Goal: Task Accomplishment & Management: Manage account settings

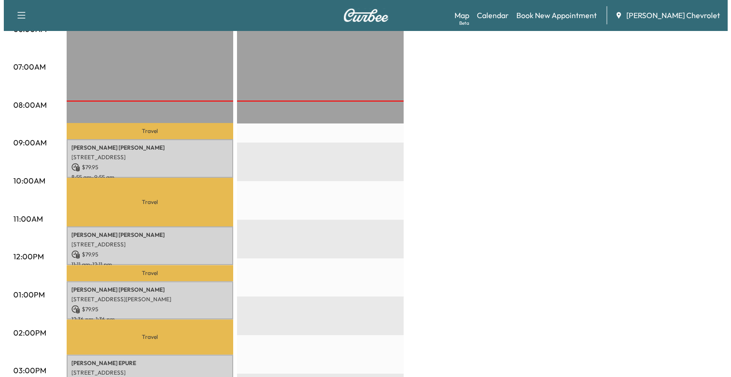
scroll to position [276, 0]
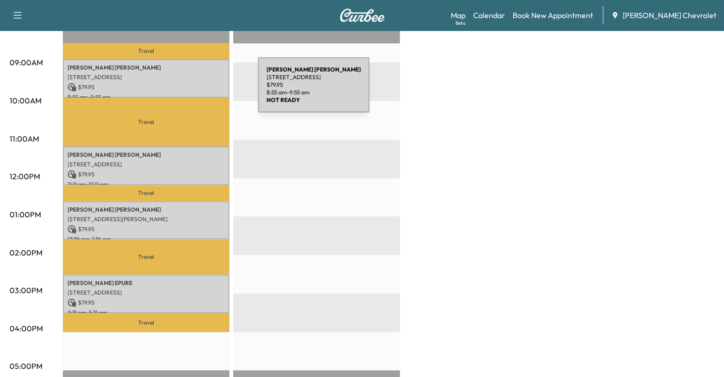
click at [187, 90] on div "[PERSON_NAME] [STREET_ADDRESS] $ 79.95 8:55 am - 9:55 am" at bounding box center [146, 78] width 167 height 39
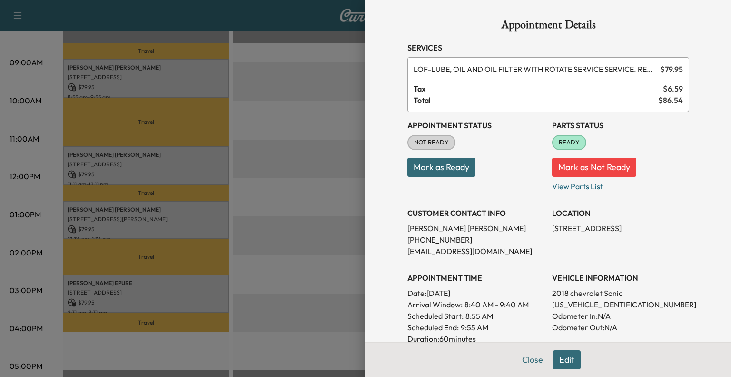
click at [422, 168] on button "Mark as Ready" at bounding box center [441, 167] width 68 height 19
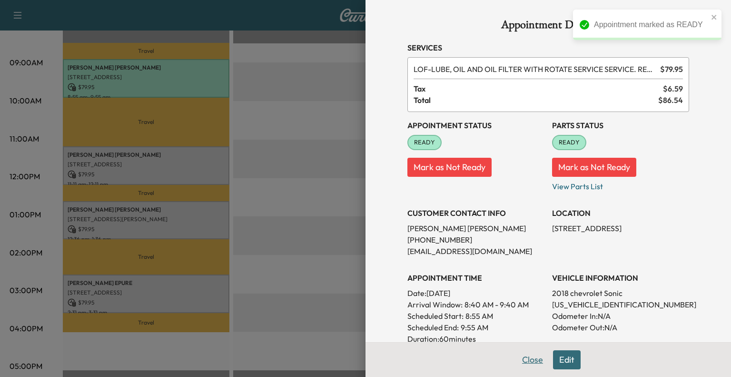
click at [522, 365] on button "Close" at bounding box center [532, 359] width 33 height 19
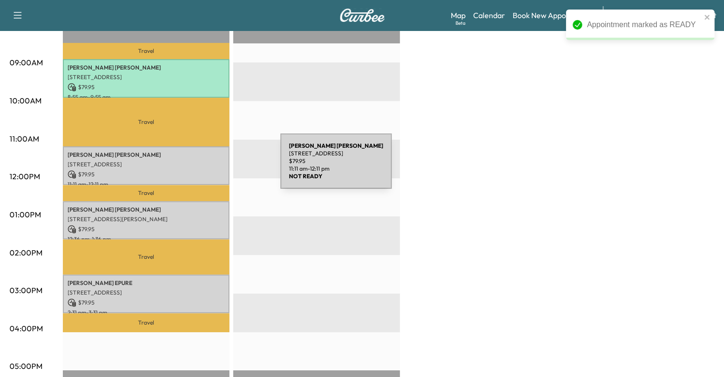
click at [209, 170] on p "$ 79.95" at bounding box center [146, 174] width 157 height 9
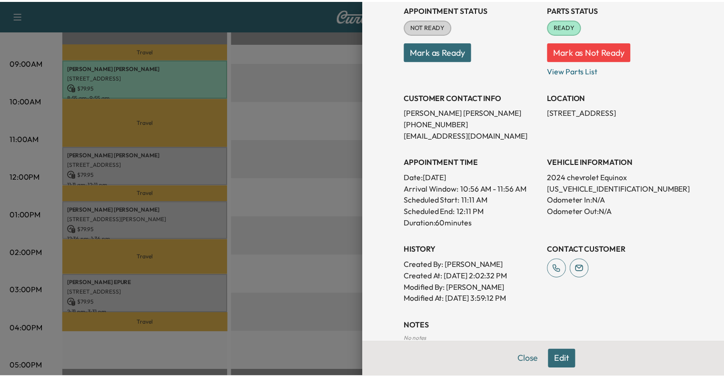
scroll to position [217, 0]
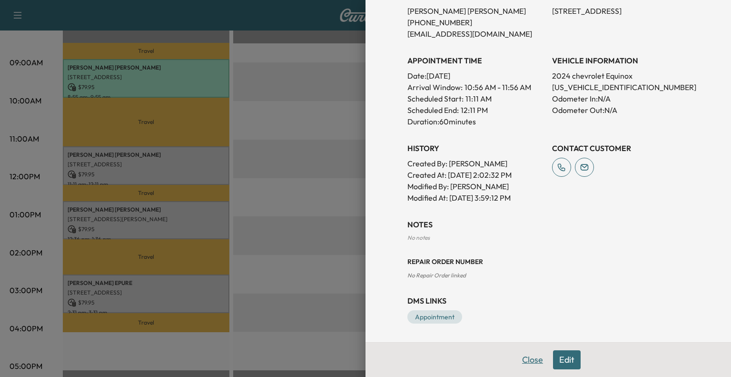
click at [522, 363] on button "Close" at bounding box center [532, 359] width 33 height 19
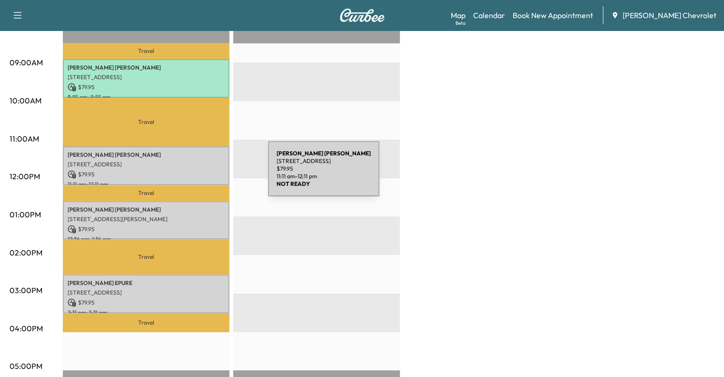
click at [196, 172] on p "$ 79.95" at bounding box center [146, 174] width 157 height 9
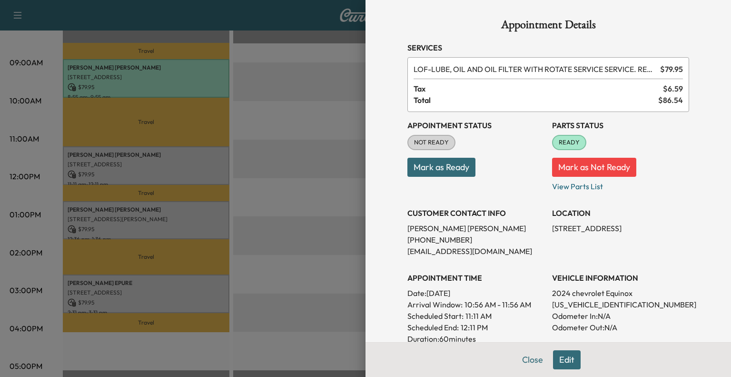
click at [424, 168] on button "Mark as Ready" at bounding box center [441, 167] width 68 height 19
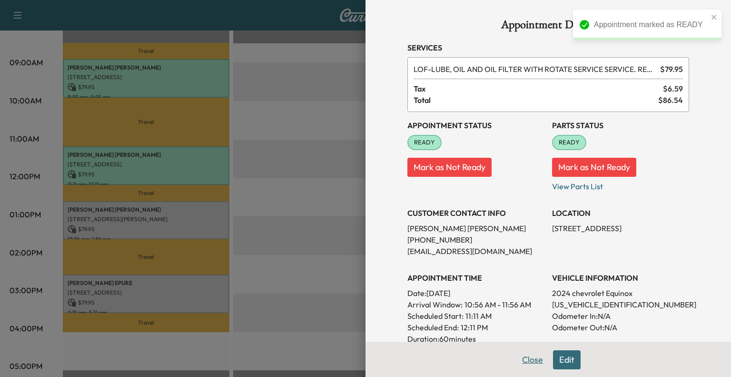
click at [525, 361] on button "Close" at bounding box center [532, 359] width 33 height 19
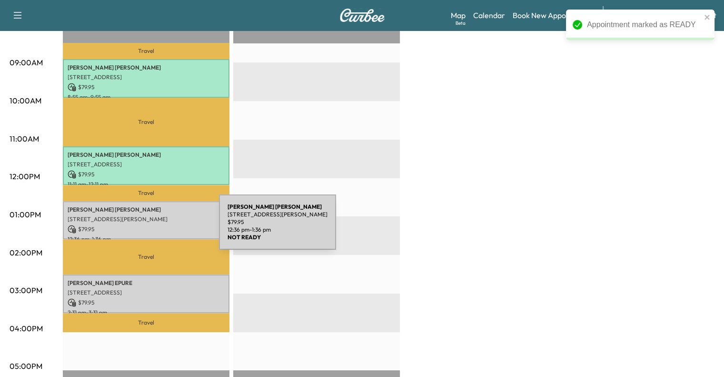
click at [148, 228] on p "$ 79.95" at bounding box center [146, 229] width 157 height 9
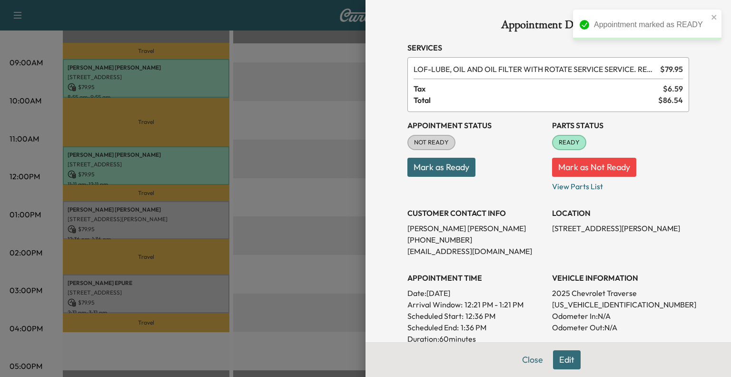
click at [435, 167] on button "Mark as Ready" at bounding box center [441, 167] width 68 height 19
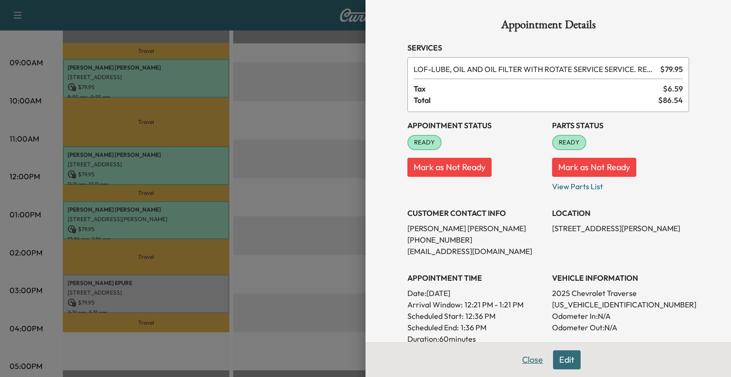
click at [522, 359] on button "Close" at bounding box center [532, 359] width 33 height 19
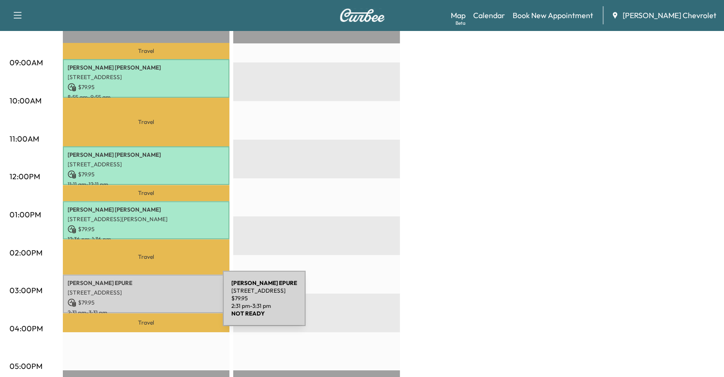
click at [151, 303] on div "[PERSON_NAME] [STREET_ADDRESS] $ 79.95 2:31 pm - 3:31 pm" at bounding box center [146, 293] width 167 height 39
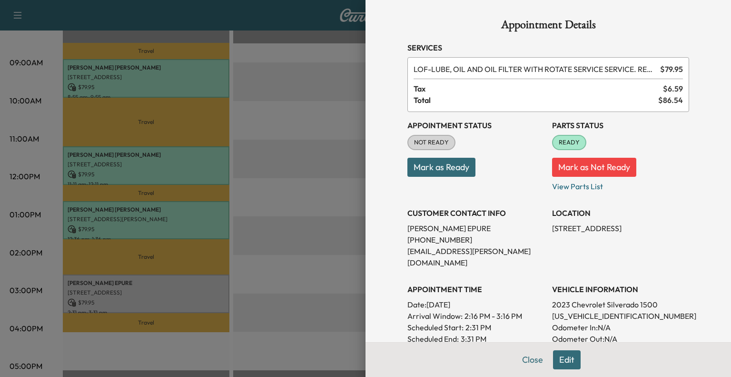
click at [457, 167] on button "Mark as Ready" at bounding box center [441, 167] width 68 height 19
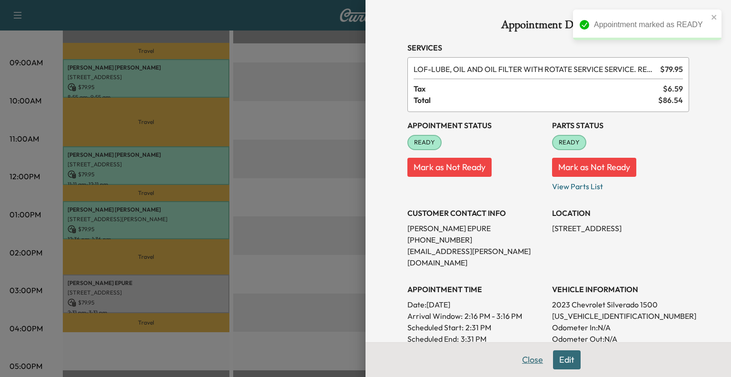
click at [523, 358] on button "Close" at bounding box center [532, 359] width 33 height 19
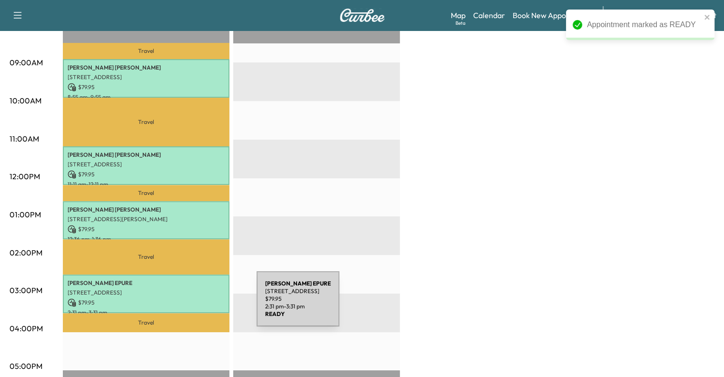
click at [185, 308] on p "2:31 pm - 3:31 pm" at bounding box center [146, 312] width 157 height 8
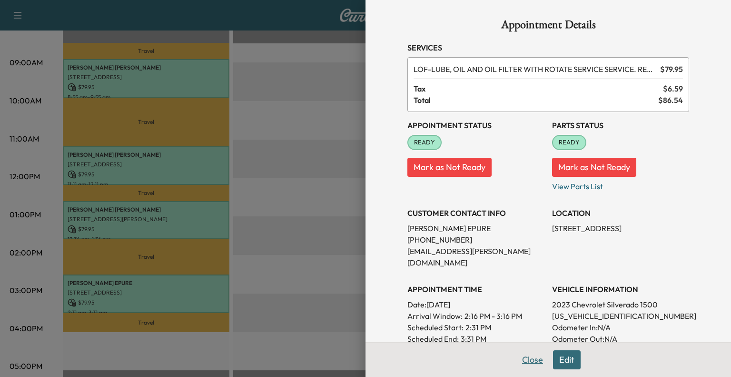
click at [518, 356] on button "Close" at bounding box center [532, 359] width 33 height 19
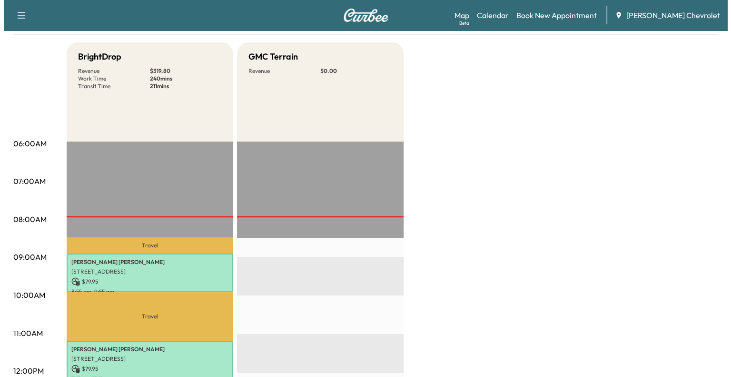
scroll to position [82, 0]
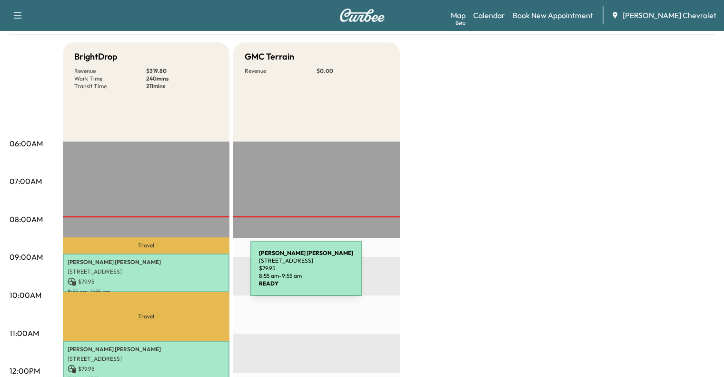
click at [179, 274] on div "[PERSON_NAME] [STREET_ADDRESS] $ 79.95 8:55 am - 9:55 am" at bounding box center [146, 272] width 167 height 39
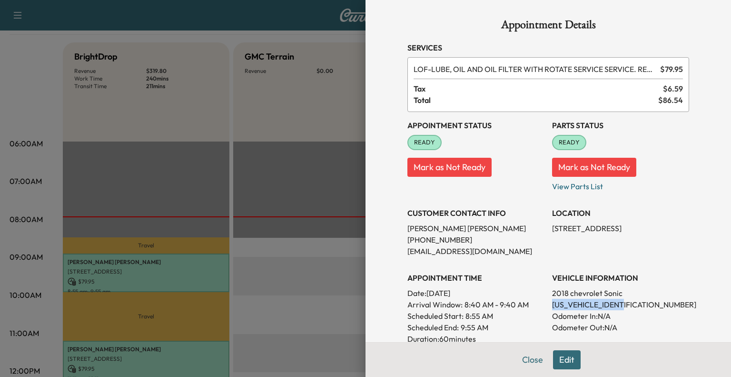
drag, startPoint x: 544, startPoint y: 302, endPoint x: 615, endPoint y: 304, distance: 71.0
click at [615, 304] on div "Appointment Status READY Mark as Not Ready Parts Status READY Mark as Not Ready…" at bounding box center [548, 266] width 282 height 308
copy p "[US_VEHICLE_IDENTIFICATION_NUMBER]"
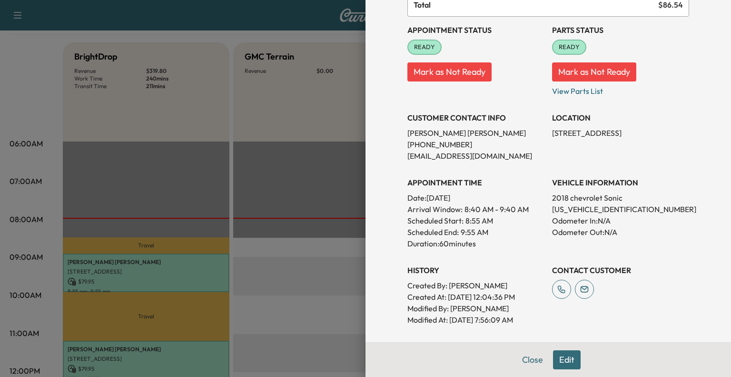
scroll to position [95, 0]
drag, startPoint x: 397, startPoint y: 151, endPoint x: 491, endPoint y: 155, distance: 93.9
click at [491, 155] on div "Appointment Details Services LOF - LUBE, OIL AND OIL FILTER WITH ROTATE SERVICE…" at bounding box center [548, 184] width 305 height 559
copy p "[EMAIL_ADDRESS][DOMAIN_NAME]"
click at [526, 362] on button "Close" at bounding box center [532, 359] width 33 height 19
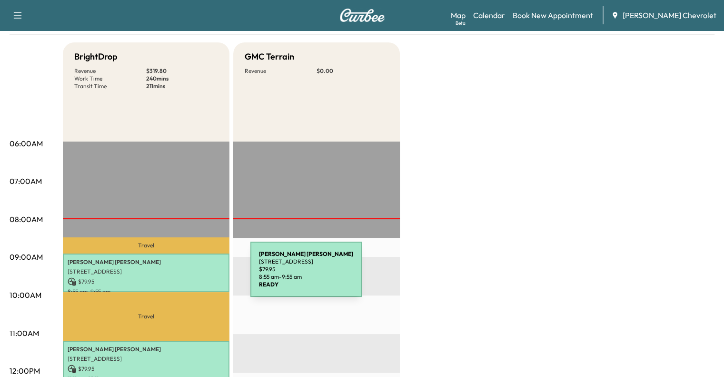
click at [179, 277] on p "$ 79.95" at bounding box center [146, 281] width 157 height 9
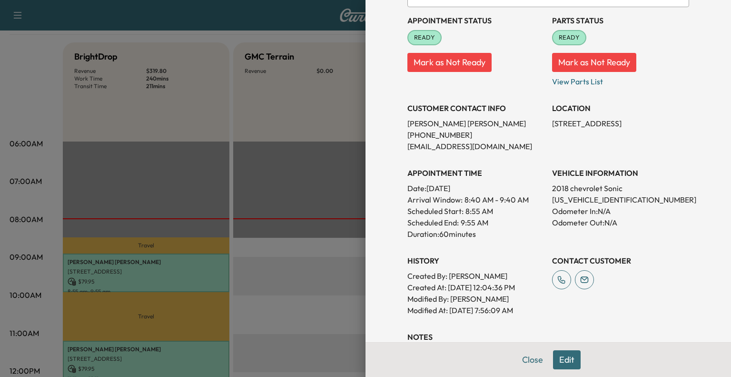
scroll to position [113, 0]
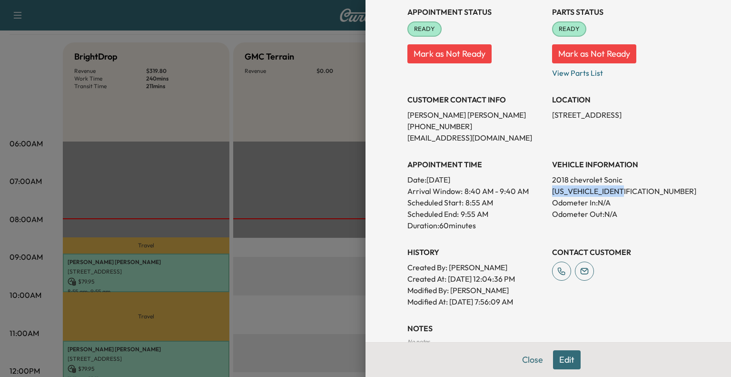
drag, startPoint x: 544, startPoint y: 191, endPoint x: 612, endPoint y: 194, distance: 68.1
click at [612, 194] on div "Appointment Status READY Mark as Not Ready Parts Status READY Mark as Not Ready…" at bounding box center [548, 153] width 282 height 308
copy p "[US_VEHICLE_IDENTIFICATION_NUMBER]"
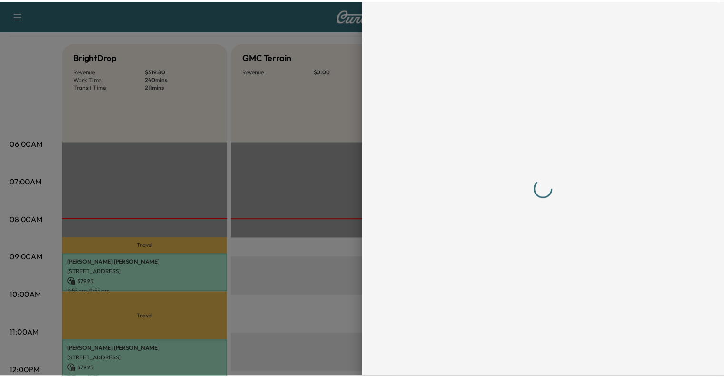
scroll to position [0, 0]
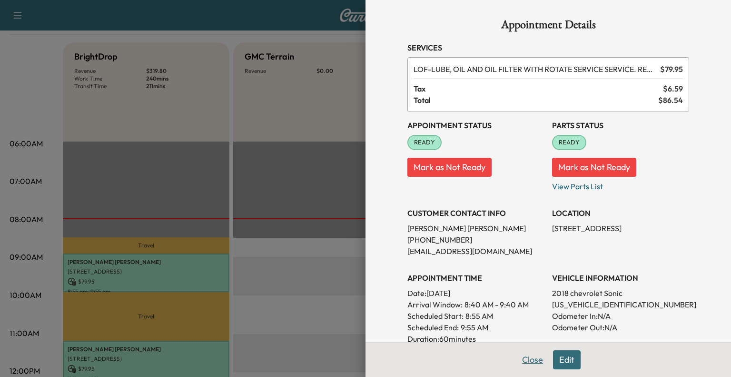
click at [520, 358] on button "Close" at bounding box center [532, 359] width 33 height 19
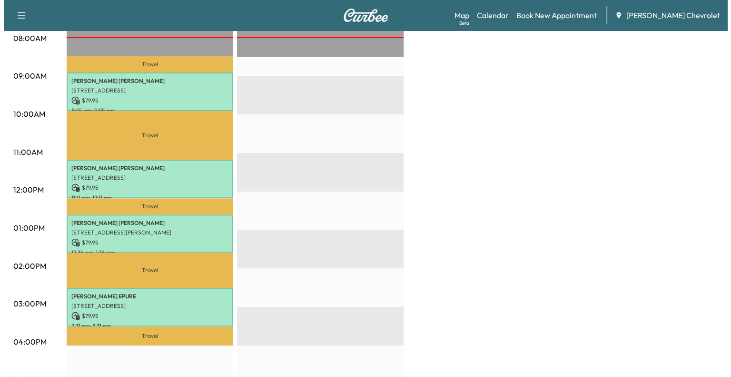
scroll to position [265, 0]
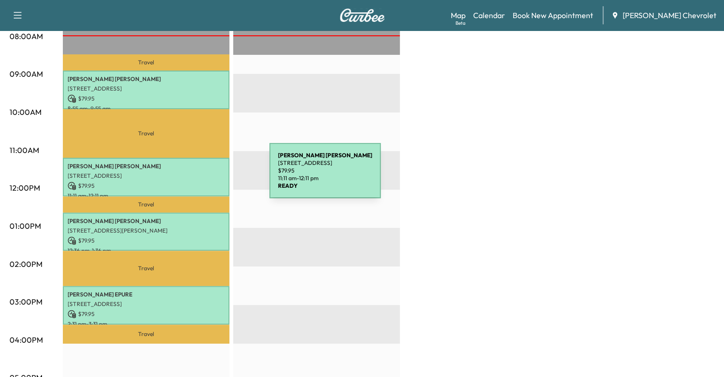
click at [198, 177] on div "[PERSON_NAME] [STREET_ADDRESS][PERSON_NAME] $ 79.95 11:11 am - 12:11 pm" at bounding box center [146, 177] width 167 height 39
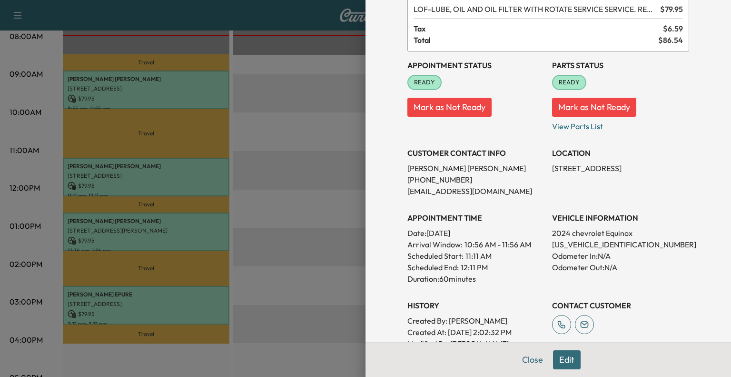
scroll to position [60, 0]
drag, startPoint x: 543, startPoint y: 242, endPoint x: 633, endPoint y: 246, distance: 90.5
click at [633, 246] on div "Appointment Status READY Mark as Not Ready Parts Status READY Mark as Not Ready…" at bounding box center [548, 205] width 282 height 308
copy p "[US_VEHICLE_IDENTIFICATION_NUMBER]"
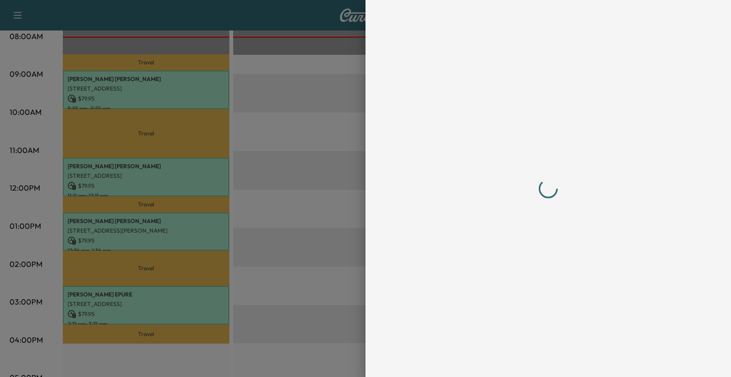
scroll to position [0, 0]
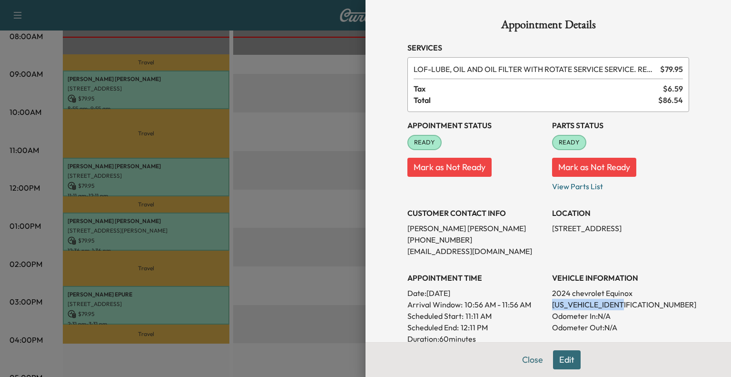
drag, startPoint x: 544, startPoint y: 306, endPoint x: 622, endPoint y: 307, distance: 77.6
click at [622, 307] on div "Appointment Status READY Mark as Not Ready Parts Status READY Mark as Not Ready…" at bounding box center [548, 266] width 282 height 308
copy p "[US_VEHICLE_IDENTIFICATION_NUMBER]"
click at [520, 354] on button "Close" at bounding box center [532, 359] width 33 height 19
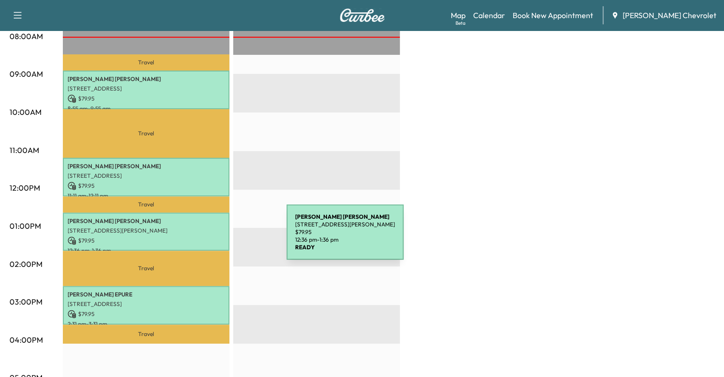
click at [215, 238] on p "$ 79.95" at bounding box center [146, 240] width 157 height 9
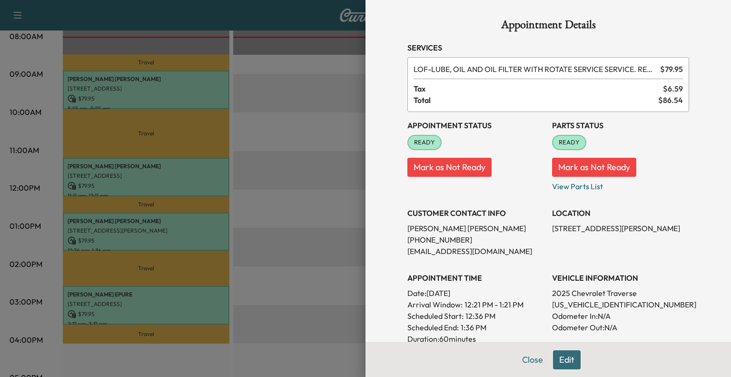
scroll to position [38, 0]
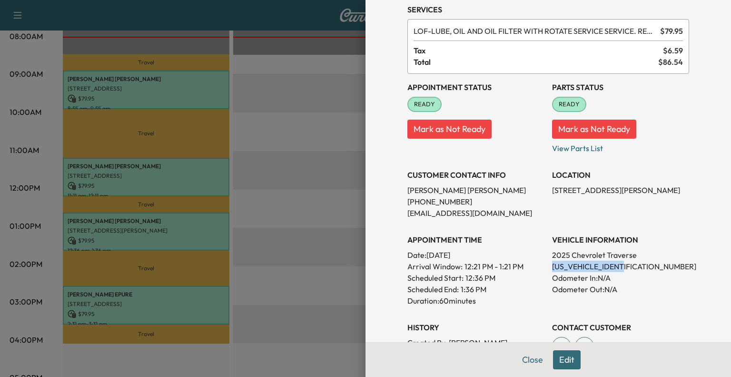
drag, startPoint x: 541, startPoint y: 265, endPoint x: 618, endPoint y: 266, distance: 77.6
click at [618, 266] on div "Appointment Status READY Mark as Not Ready Parts Status READY Mark as Not Ready…" at bounding box center [548, 228] width 282 height 308
copy p "[US_VEHICLE_IDENTIFICATION_NUMBER]"
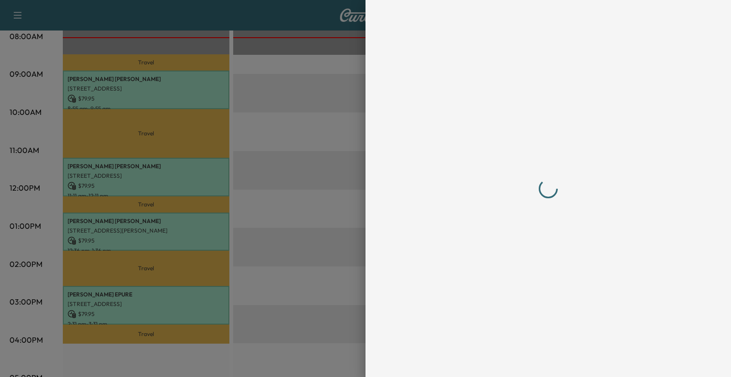
scroll to position [0, 0]
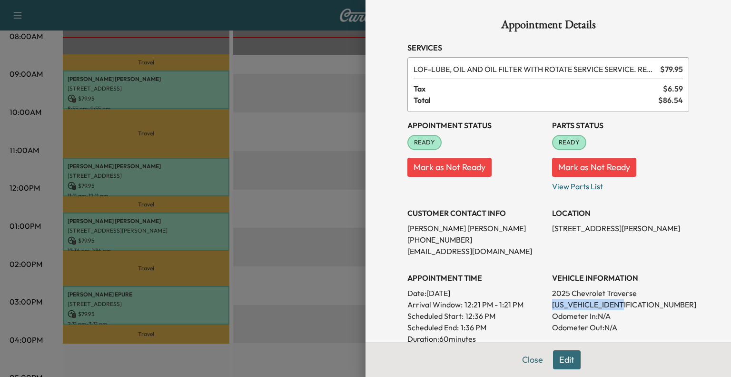
drag, startPoint x: 543, startPoint y: 307, endPoint x: 635, endPoint y: 304, distance: 91.9
click at [635, 304] on div "Appointment Status READY Mark as Not Ready Parts Status READY Mark as Not Ready…" at bounding box center [548, 266] width 282 height 308
copy p "[US_VEHICLE_IDENTIFICATION_NUMBER]"
drag, startPoint x: 398, startPoint y: 230, endPoint x: 449, endPoint y: 230, distance: 51.4
click at [449, 230] on div "Appointment Details Services LOF - LUBE, OIL AND OIL FILTER WITH ROTATE SERVICE…" at bounding box center [548, 279] width 305 height 559
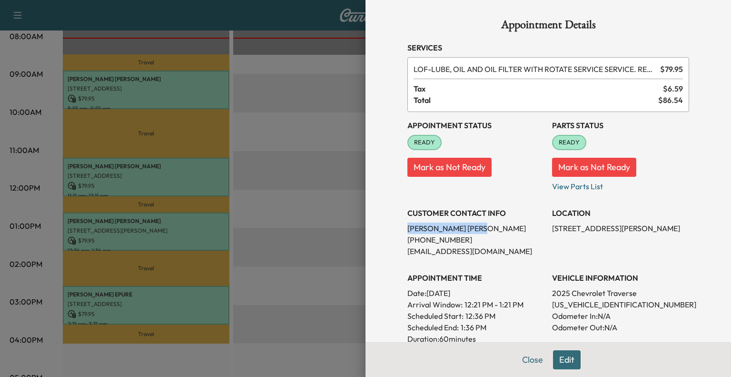
copy p "[PERSON_NAME]"
click at [529, 365] on button "Close" at bounding box center [532, 359] width 33 height 19
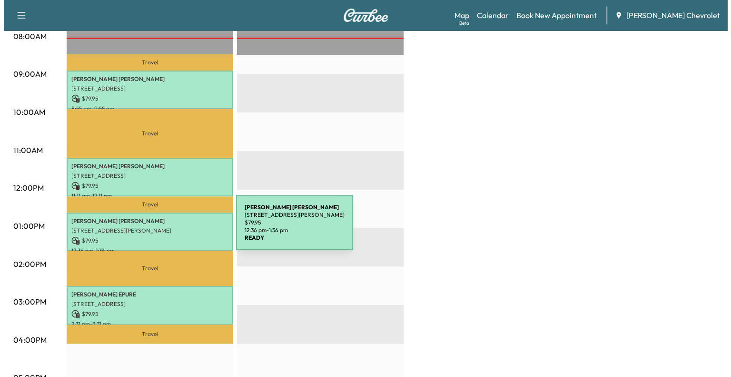
scroll to position [310, 0]
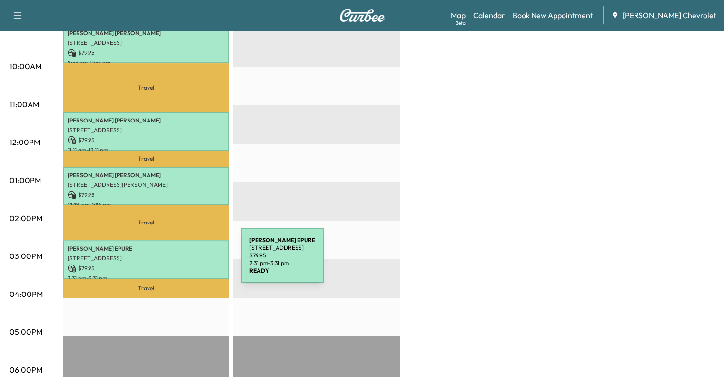
click at [169, 264] on p "$ 79.95" at bounding box center [146, 268] width 157 height 9
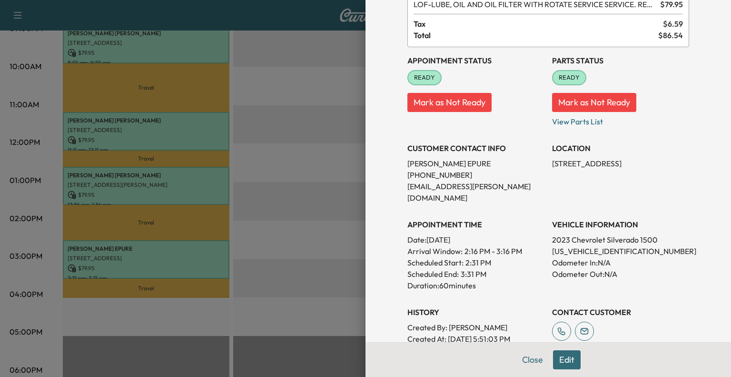
scroll to position [68, 0]
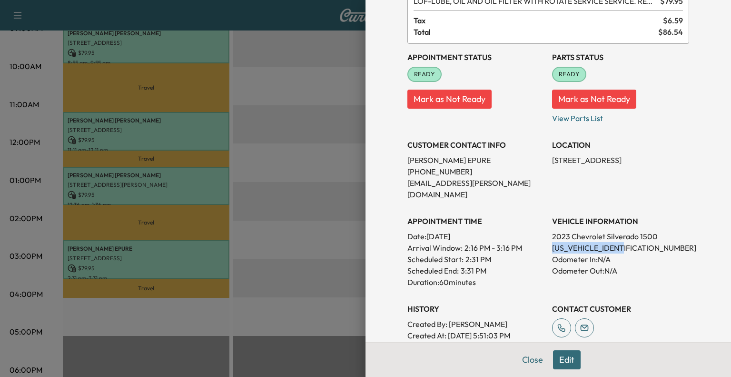
drag, startPoint x: 546, startPoint y: 236, endPoint x: 628, endPoint y: 237, distance: 82.4
click at [628, 242] on p "[US_VEHICLE_IDENTIFICATION_NUMBER]" at bounding box center [620, 247] width 137 height 11
copy p "[US_VEHICLE_IDENTIFICATION_NUMBER]"
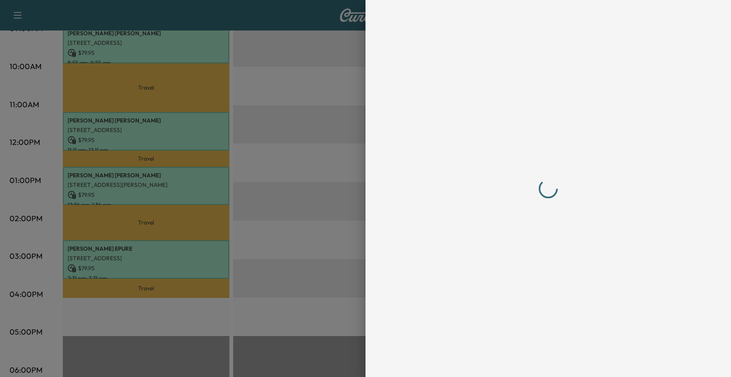
scroll to position [0, 0]
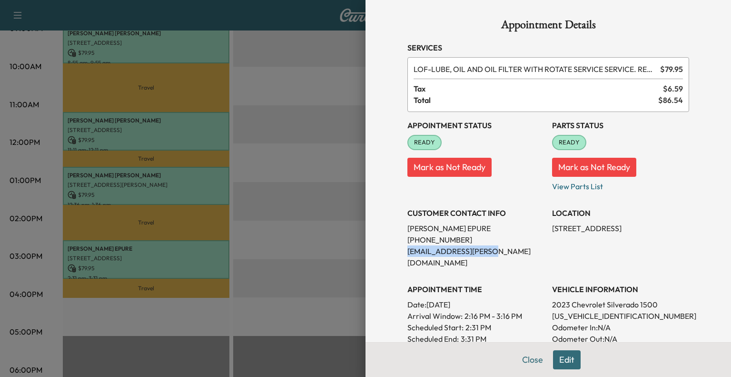
drag, startPoint x: 399, startPoint y: 251, endPoint x: 507, endPoint y: 251, distance: 107.1
click at [507, 251] on div "Appointment Details Services LOF - LUBE, OIL AND OIL FILTER WITH ROTATE SERVICE…" at bounding box center [548, 285] width 305 height 571
copy p "[EMAIL_ADDRESS][PERSON_NAME][DOMAIN_NAME]"
drag, startPoint x: 545, startPoint y: 305, endPoint x: 634, endPoint y: 299, distance: 89.7
click at [634, 299] on div "Appointment Status READY Mark as Not Ready Parts Status READY Mark as Not Ready…" at bounding box center [548, 272] width 282 height 320
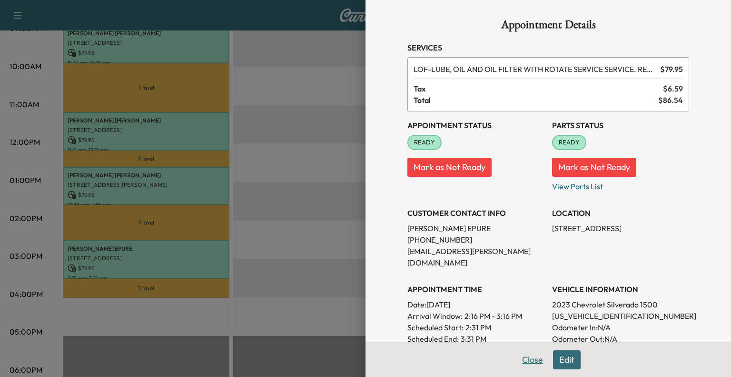
click at [527, 365] on button "Close" at bounding box center [532, 359] width 33 height 19
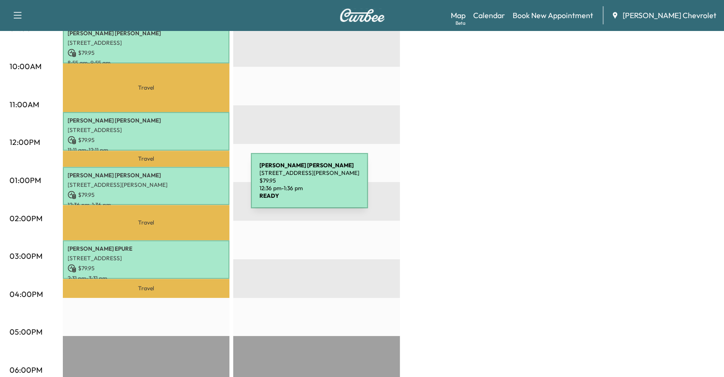
click at [179, 190] on p "$ 79.95" at bounding box center [146, 194] width 157 height 9
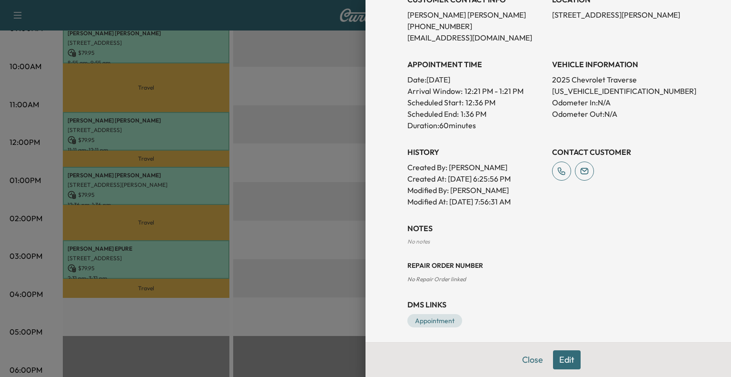
scroll to position [217, 0]
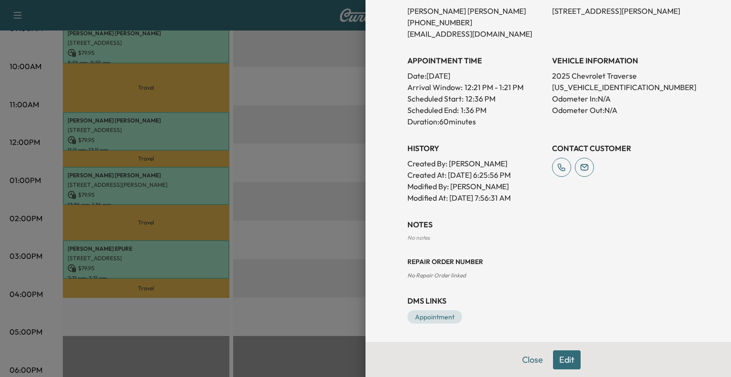
click at [556, 370] on div "Close Edit" at bounding box center [549, 359] width 366 height 35
click at [558, 358] on button "Edit" at bounding box center [567, 359] width 28 height 19
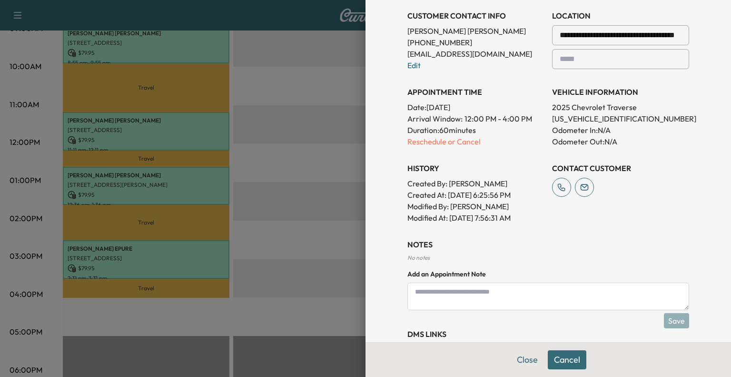
scroll to position [237, 0]
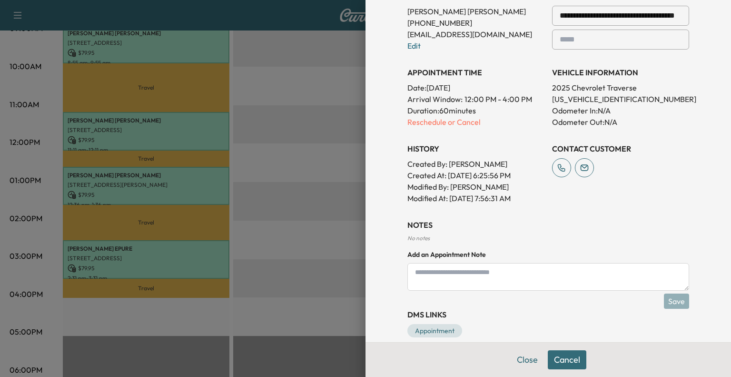
click at [502, 271] on textarea at bounding box center [548, 277] width 282 height 28
type textarea "**********"
click at [667, 304] on button "Save" at bounding box center [676, 300] width 25 height 15
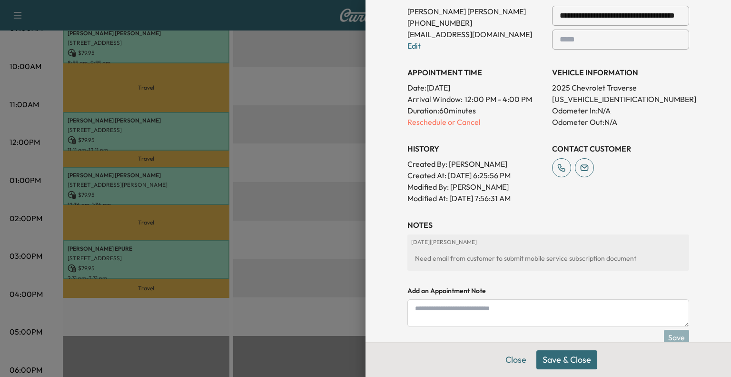
click at [552, 360] on button "Save & Close" at bounding box center [566, 359] width 61 height 19
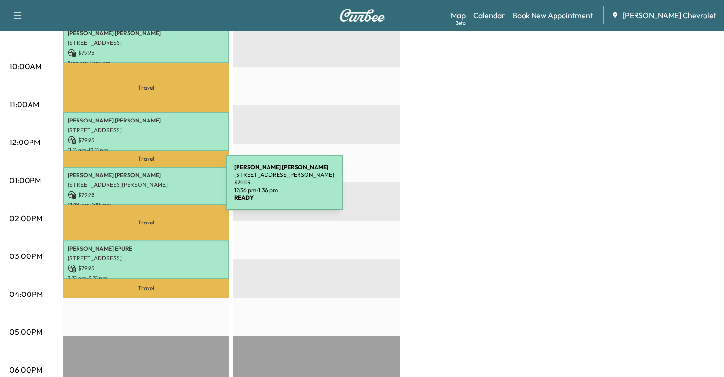
click at [154, 190] on p "$ 79.95" at bounding box center [146, 194] width 157 height 9
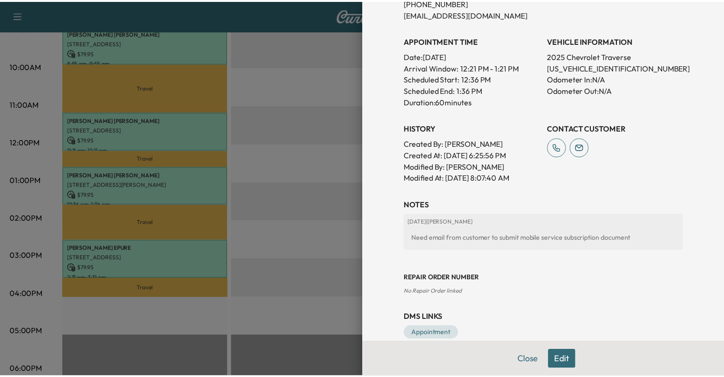
scroll to position [253, 0]
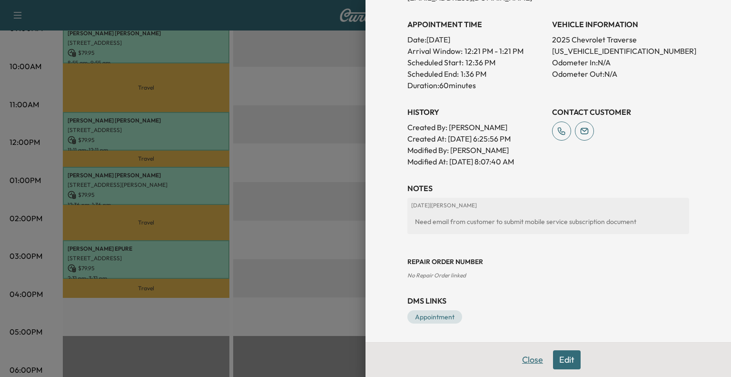
click at [521, 355] on button "Close" at bounding box center [532, 359] width 33 height 19
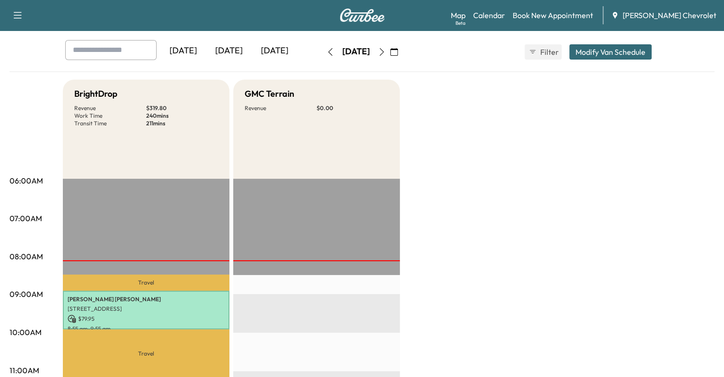
scroll to position [0, 0]
